Goal: Find specific page/section: Find specific page/section

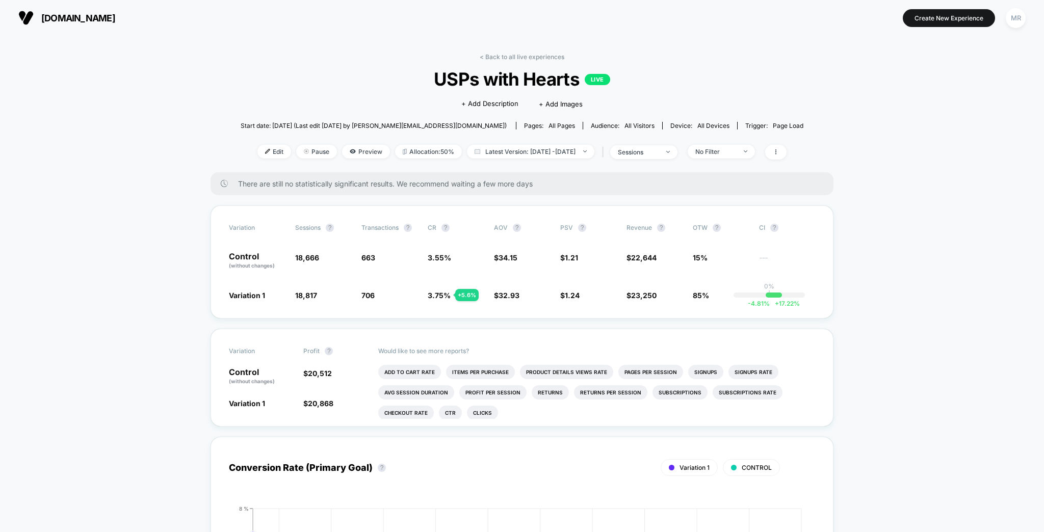
click at [1007, 13] on button "MR" at bounding box center [1016, 18] width 26 height 21
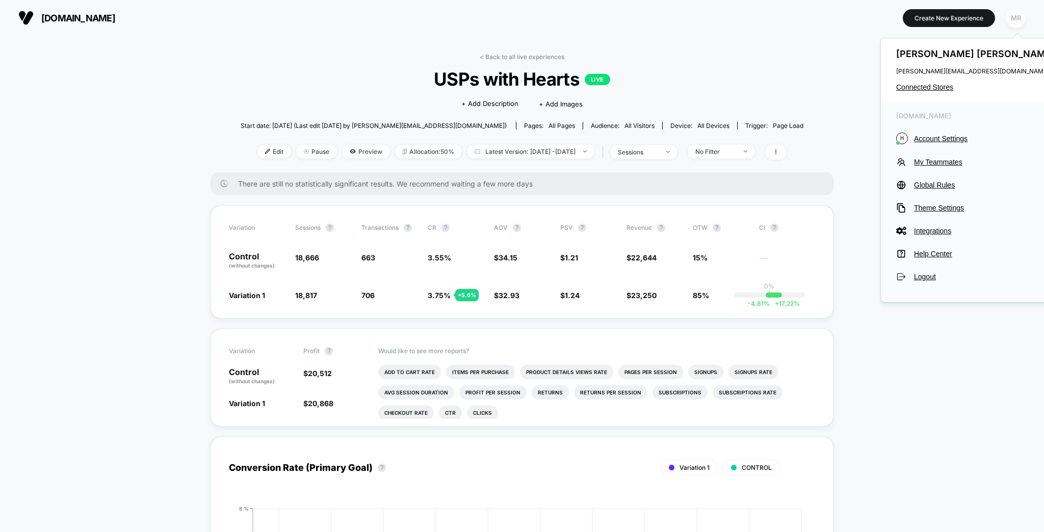
click at [1014, 17] on div "MR" at bounding box center [1016, 18] width 20 height 20
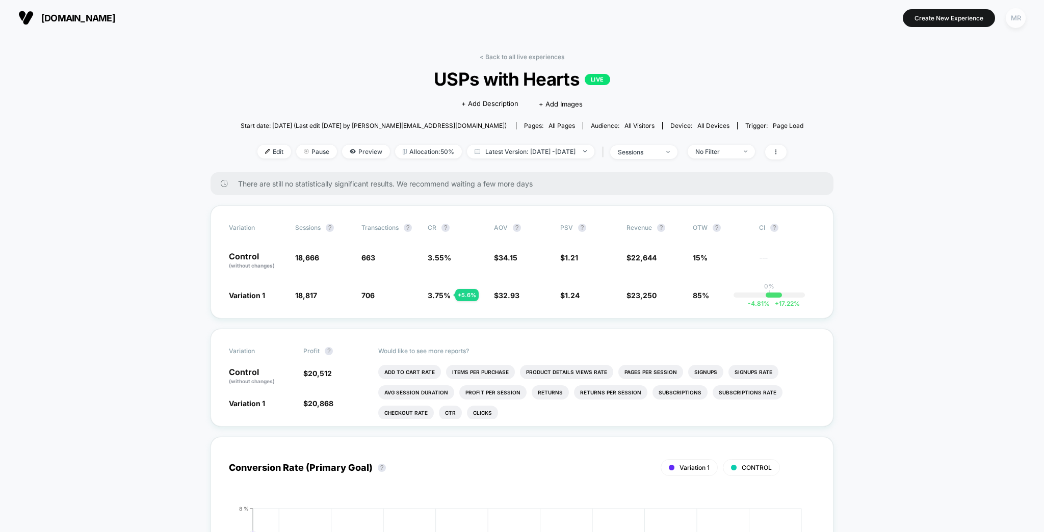
click at [1014, 17] on div "MR" at bounding box center [1016, 18] width 20 height 20
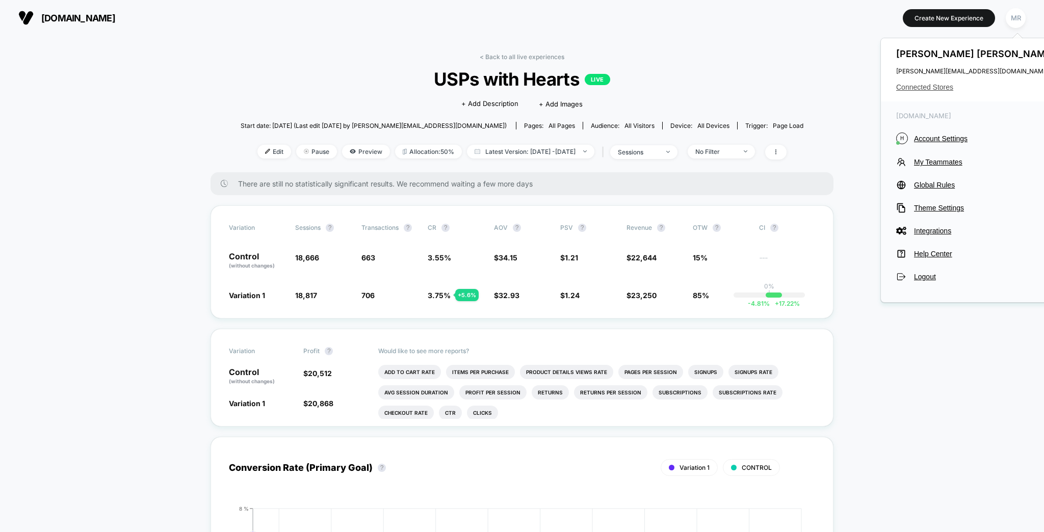
click at [938, 83] on span "Connected Stores" at bounding box center [976, 87] width 161 height 8
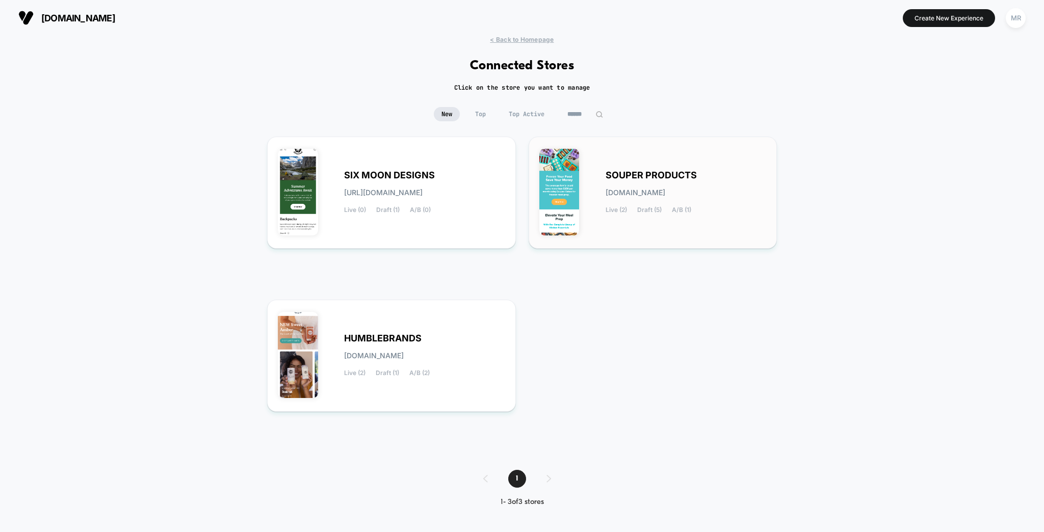
click at [575, 169] on div "SOUPER PRODUCTS [DOMAIN_NAME] Live (2) Draft (5) A/B (1)" at bounding box center [652, 192] width 227 height 91
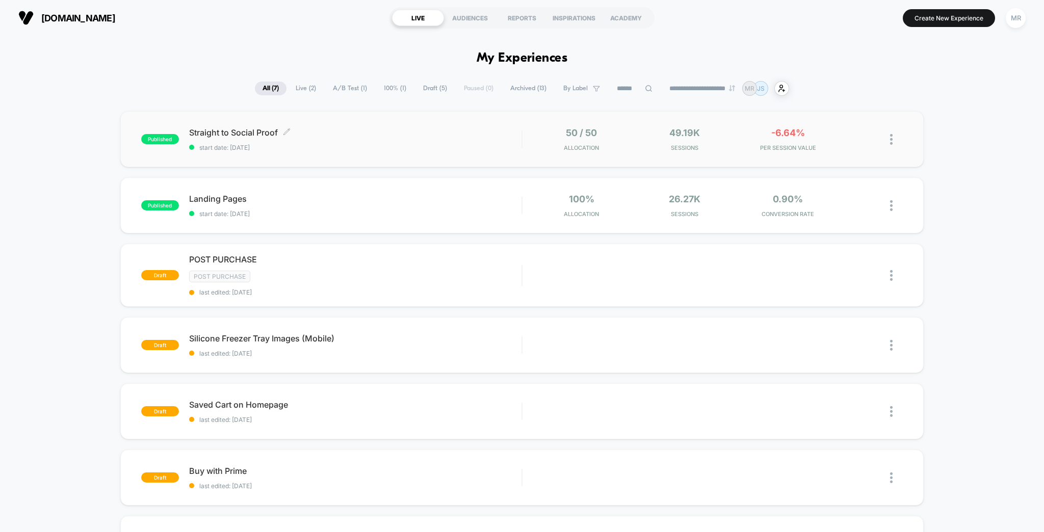
click at [283, 130] on span "Straight to Social Proof Click to edit experience details" at bounding box center [355, 132] width 333 height 10
